Goal: Task Accomplishment & Management: Manage account settings

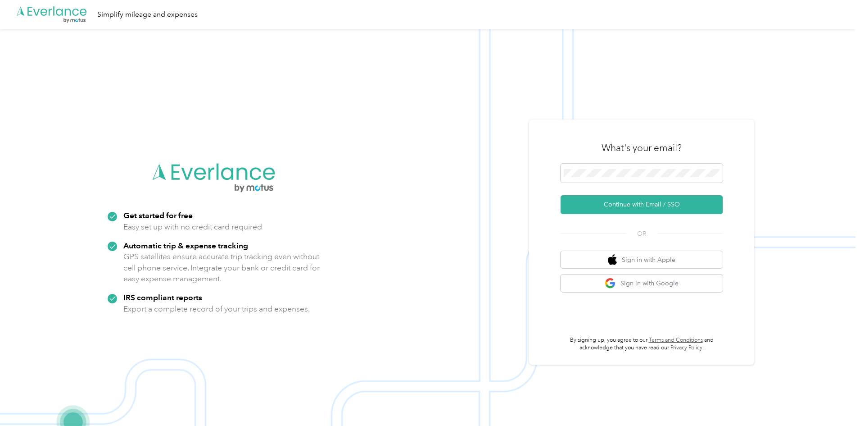
click at [578, 168] on span at bounding box center [642, 172] width 162 height 19
click at [642, 201] on button "Continue with Email / SSO" at bounding box center [642, 204] width 162 height 19
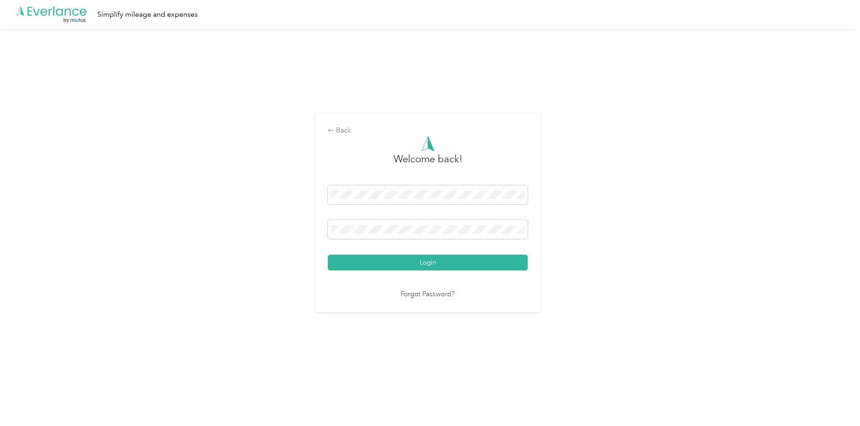
click at [449, 264] on button "Login" at bounding box center [428, 262] width 200 height 16
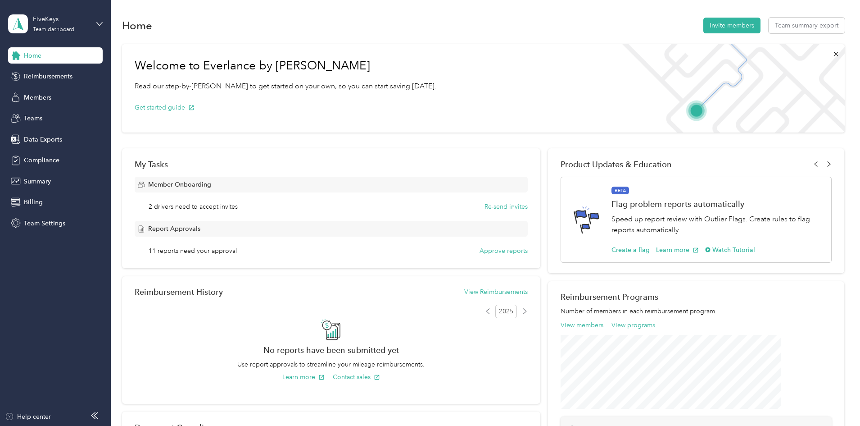
click at [44, 139] on span "Data Exports" at bounding box center [43, 139] width 38 height 9
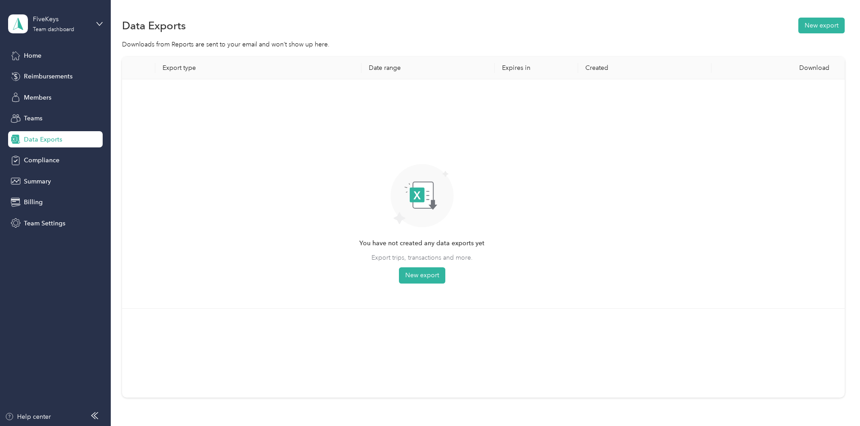
click at [32, 116] on span "Teams" at bounding box center [33, 118] width 18 height 9
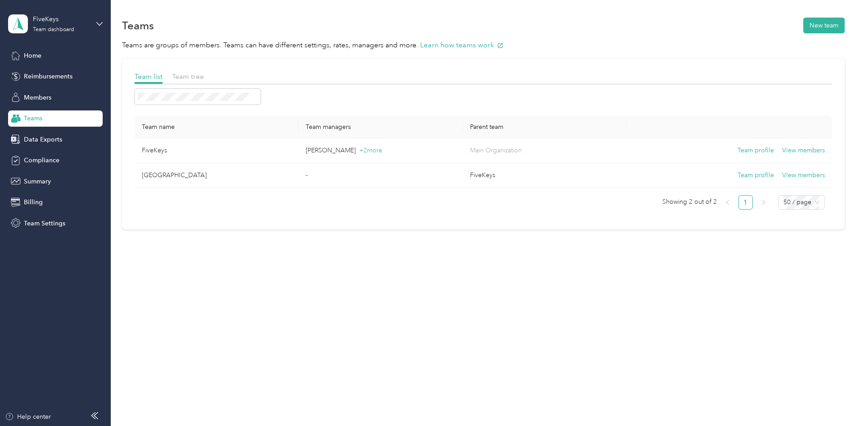
click at [27, 94] on span "Members" at bounding box center [37, 97] width 27 height 9
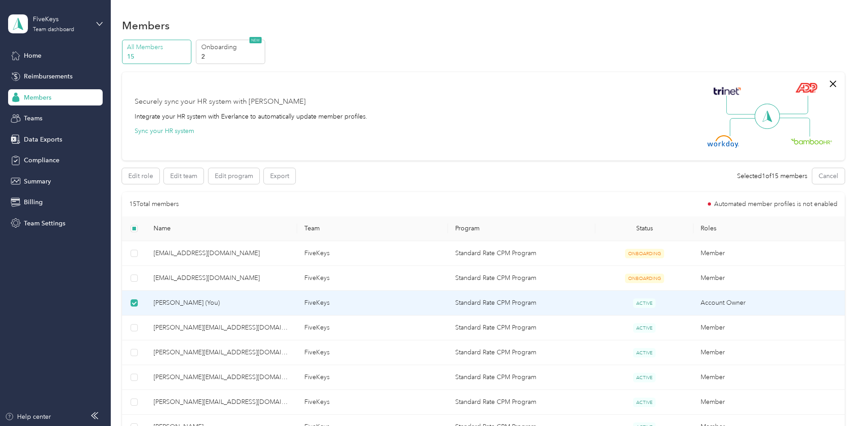
click at [260, 303] on span "[PERSON_NAME] (You)" at bounding box center [222, 303] width 136 height 10
click at [290, 302] on span "[PERSON_NAME] (You)" at bounding box center [222, 303] width 136 height 10
click at [392, 306] on td "FiveKeys" at bounding box center [372, 303] width 151 height 25
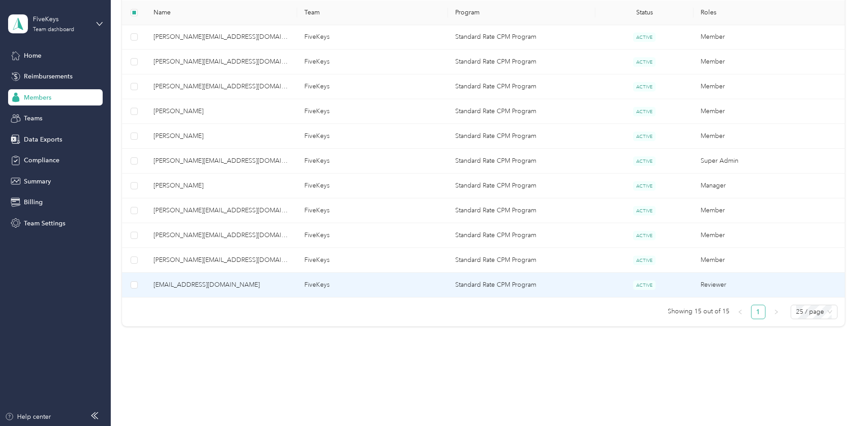
scroll to position [90, 0]
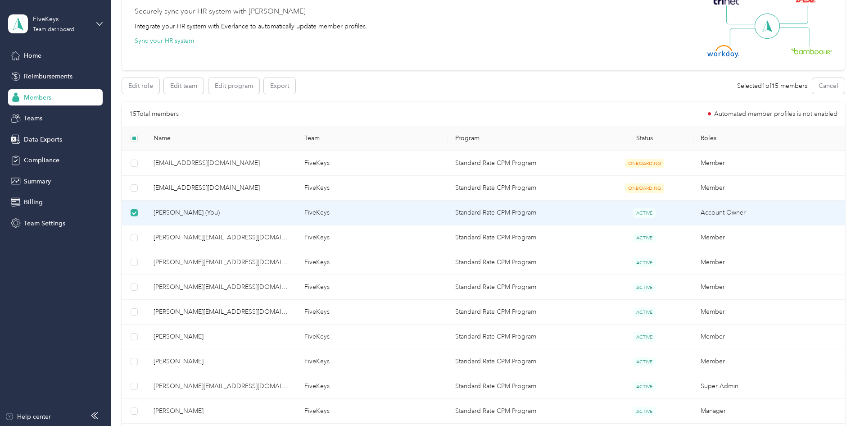
click at [329, 214] on td "FiveKeys" at bounding box center [372, 212] width 151 height 25
click at [34, 116] on span "Teams" at bounding box center [33, 118] width 18 height 9
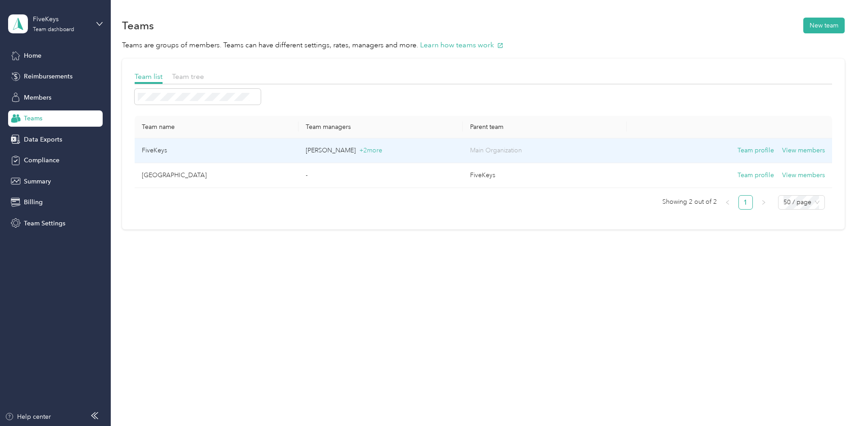
click at [782, 150] on button "View members" at bounding box center [803, 150] width 43 height 10
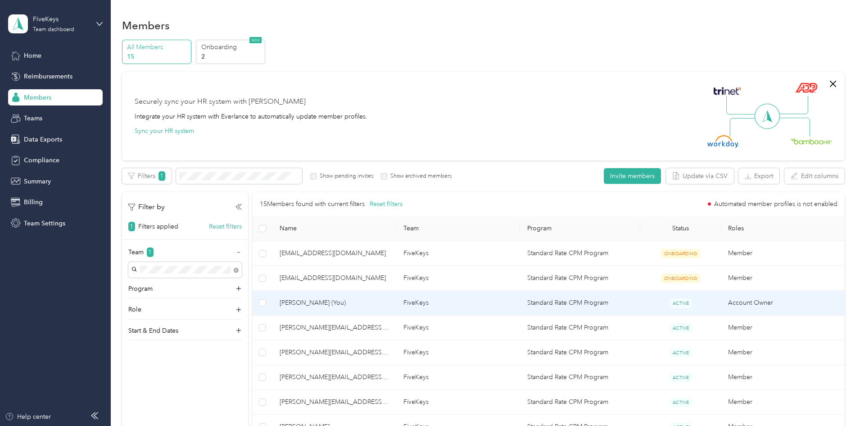
click at [371, 304] on span "[PERSON_NAME] (You)" at bounding box center [334, 303] width 109 height 10
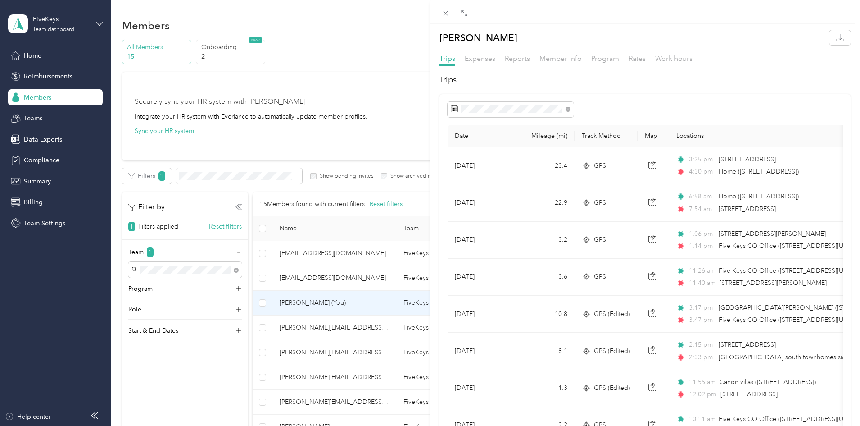
click at [631, 109] on div at bounding box center [645, 109] width 395 height 15
click at [836, 36] on icon "button" at bounding box center [840, 37] width 9 height 9
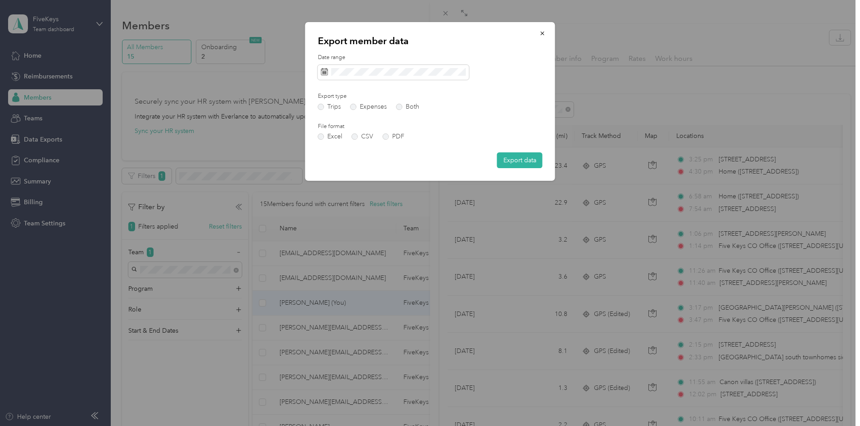
click at [368, 76] on span at bounding box center [393, 72] width 151 height 15
click at [322, 75] on span at bounding box center [324, 72] width 7 height 9
click at [323, 73] on icon at bounding box center [324, 71] width 7 height 7
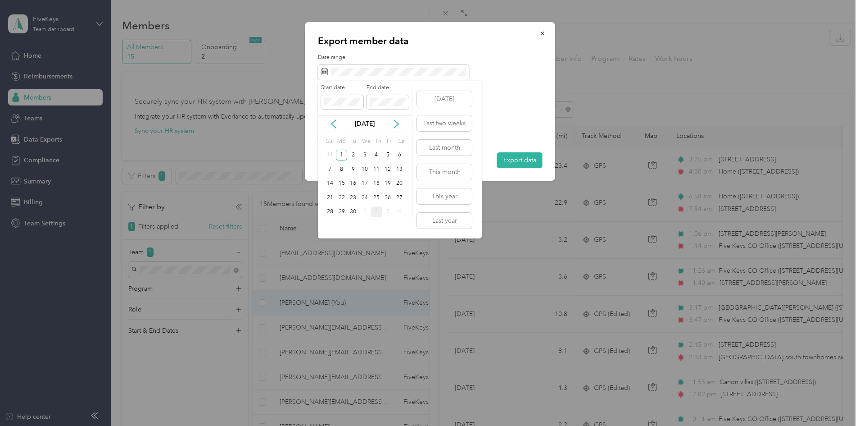
click at [348, 213] on div "30" at bounding box center [353, 211] width 12 height 11
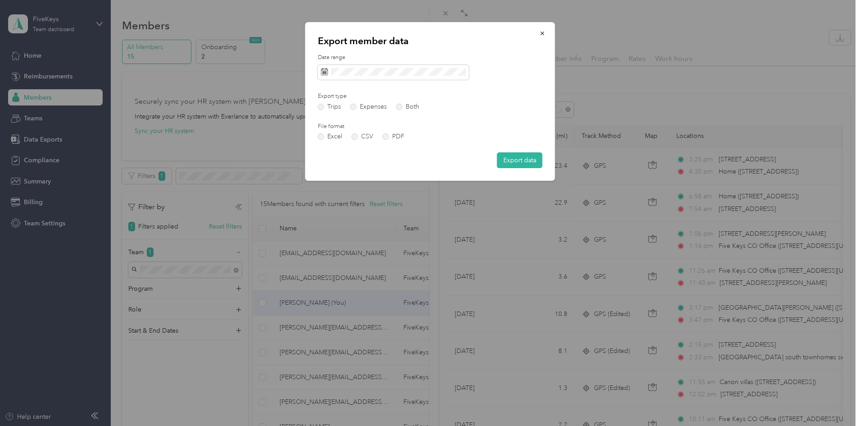
click at [386, 137] on label "PDF" at bounding box center [394, 136] width 22 height 6
click at [518, 162] on button "Export data" at bounding box center [519, 160] width 45 height 16
